Goal: Find specific page/section

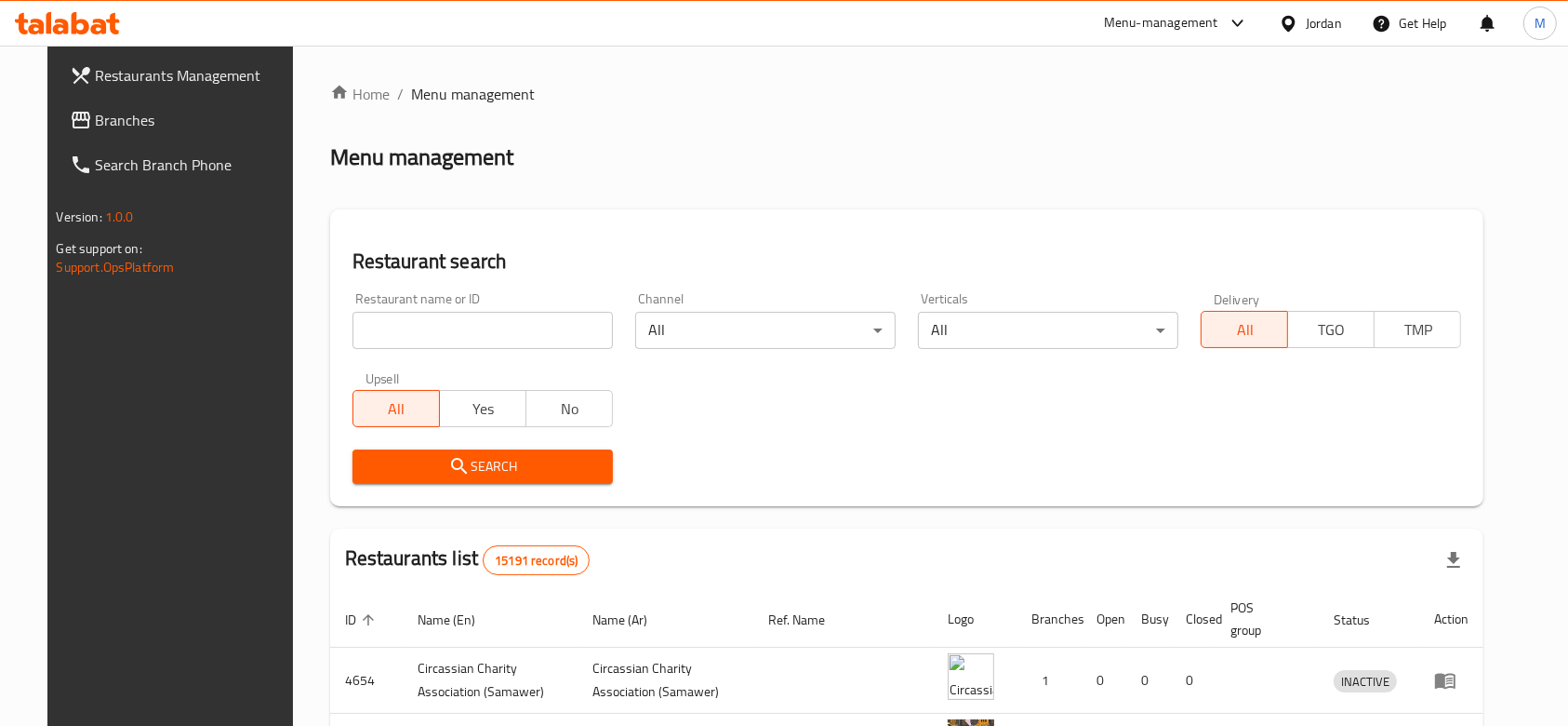
drag, startPoint x: 0, startPoint y: 0, endPoint x: 480, endPoint y: 341, distance: 588.8
click at [480, 341] on input "search" at bounding box center [482, 331] width 261 height 37
type input "al rayhan"
click at [485, 466] on span "Search" at bounding box center [482, 466] width 231 height 23
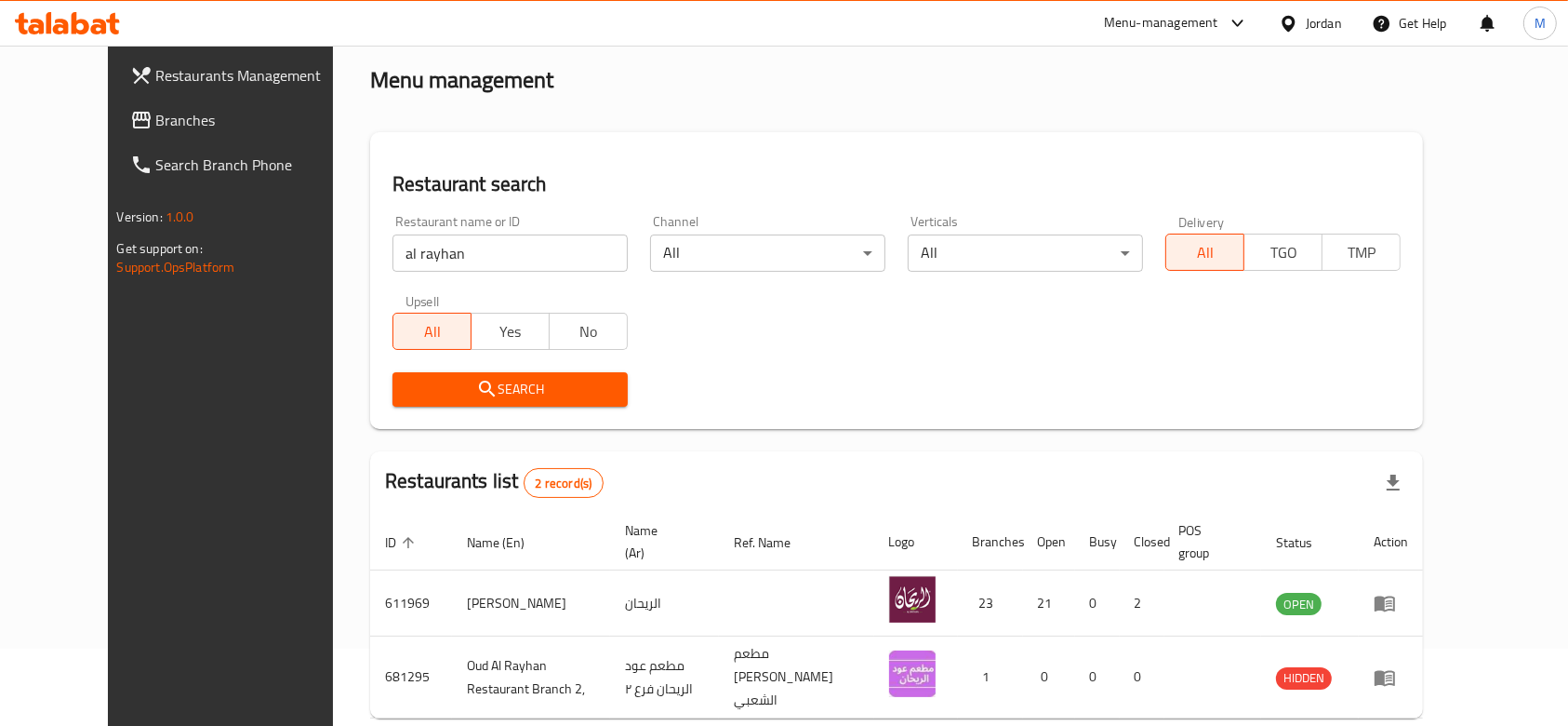
scroll to position [123, 0]
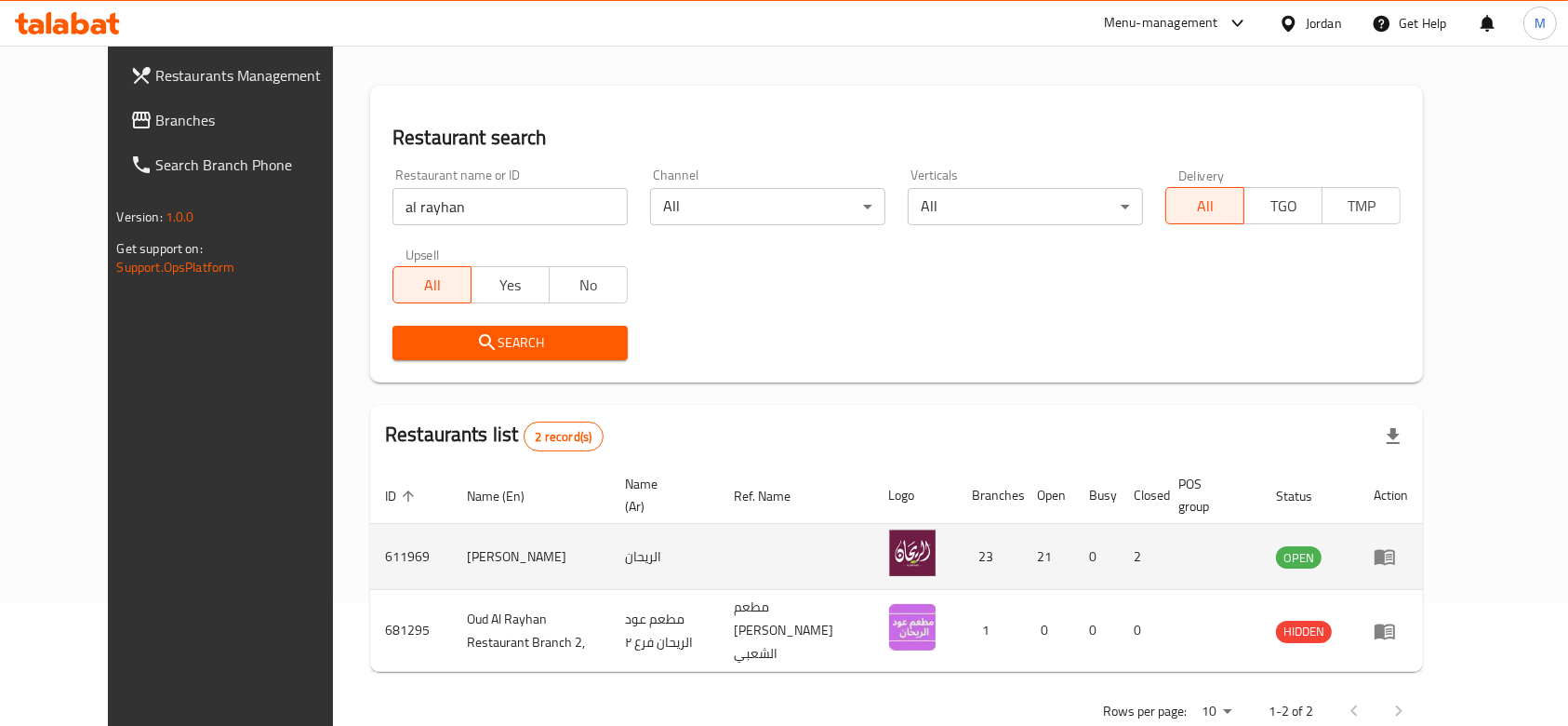
click at [370, 555] on td "611969" at bounding box center [411, 557] width 82 height 66
copy td "611969"
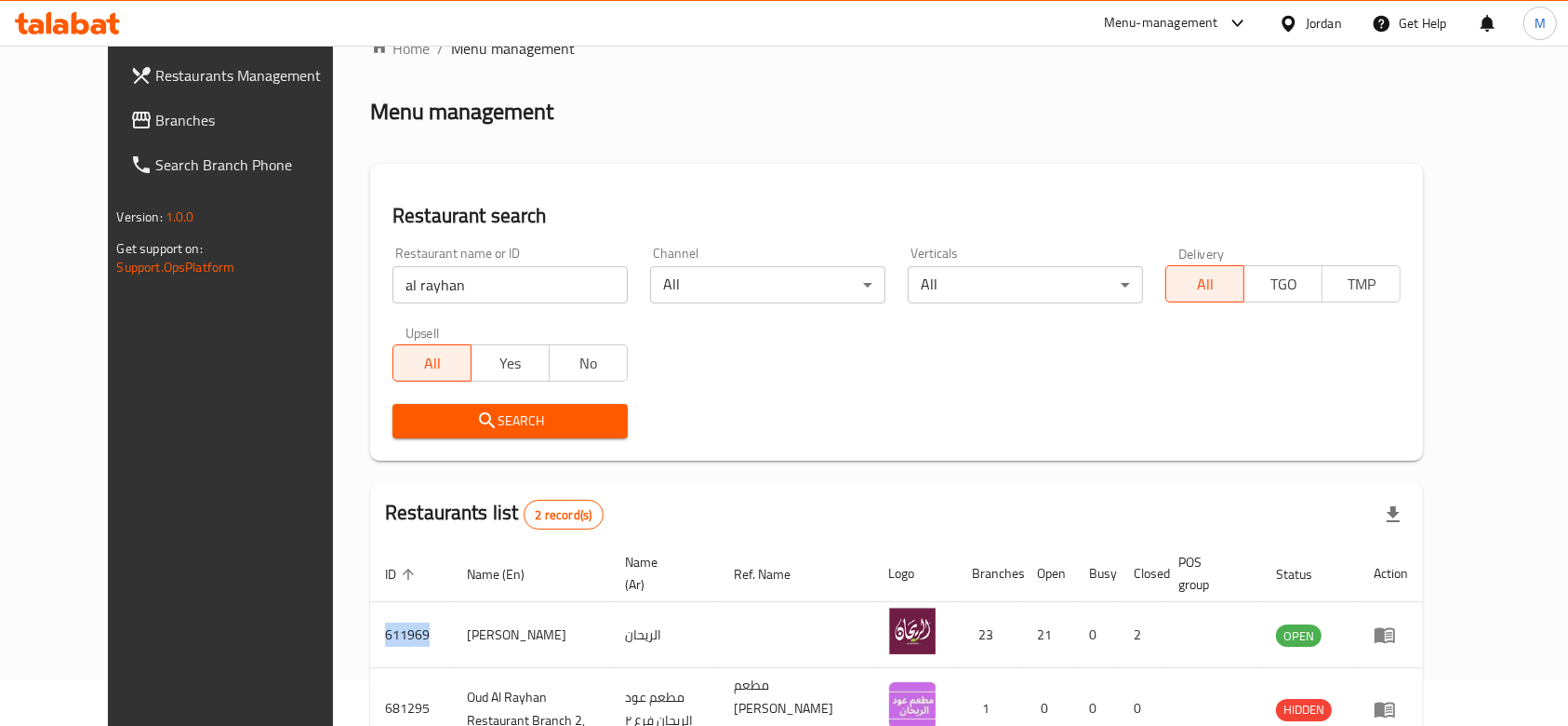
scroll to position [0, 0]
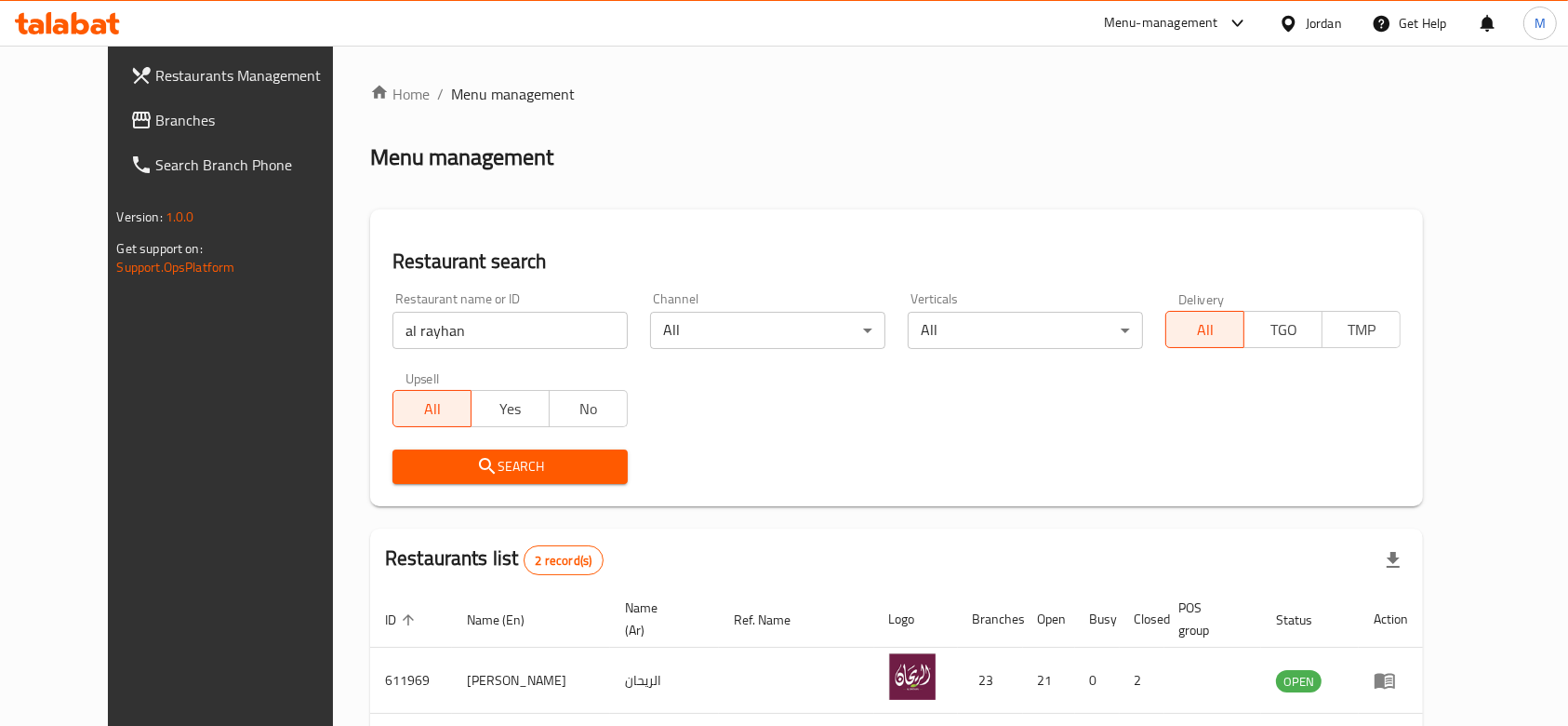
click at [1212, 26] on div "Menu-management" at bounding box center [1161, 23] width 114 height 22
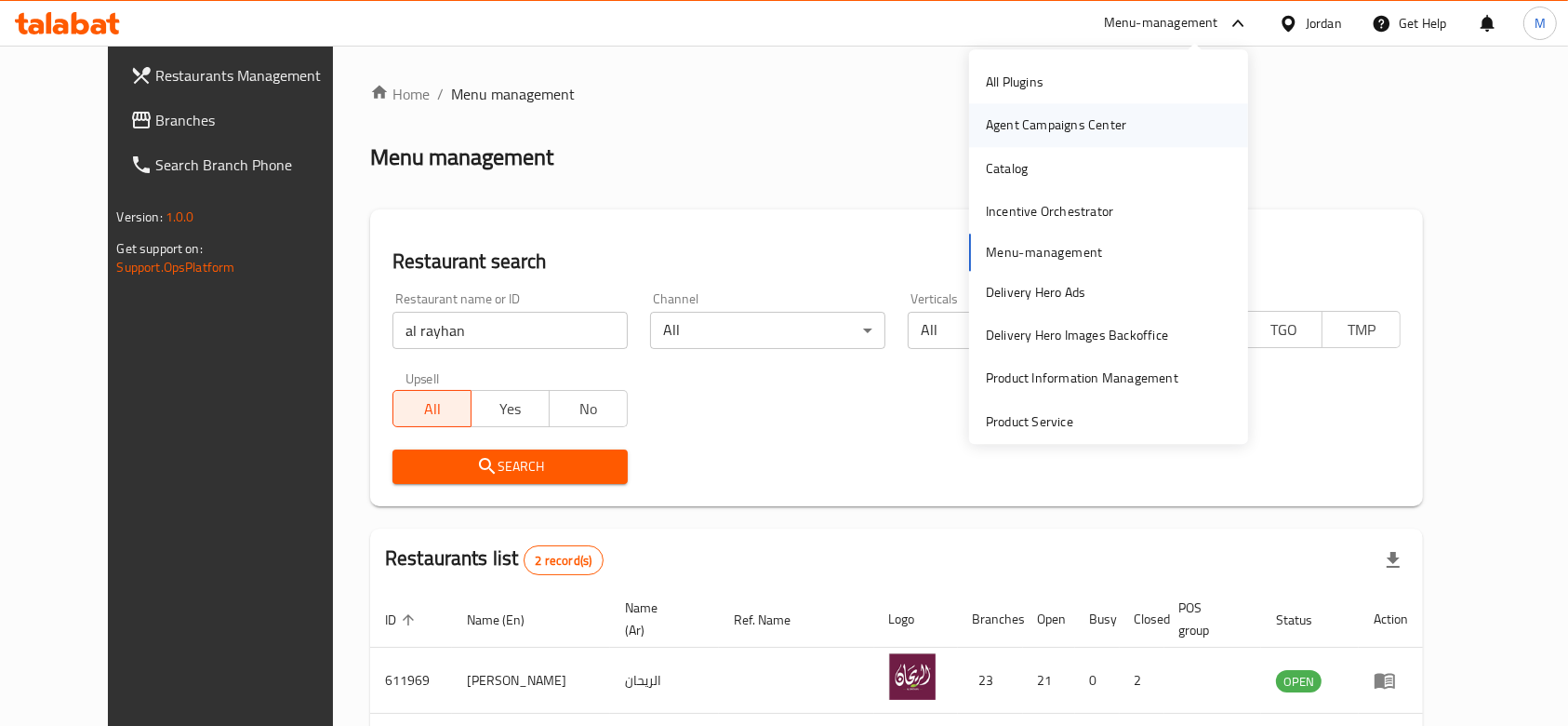
click at [1065, 121] on div "Agent Campaigns Center" at bounding box center [1055, 125] width 140 height 21
